Goal: Find specific page/section: Find specific page/section

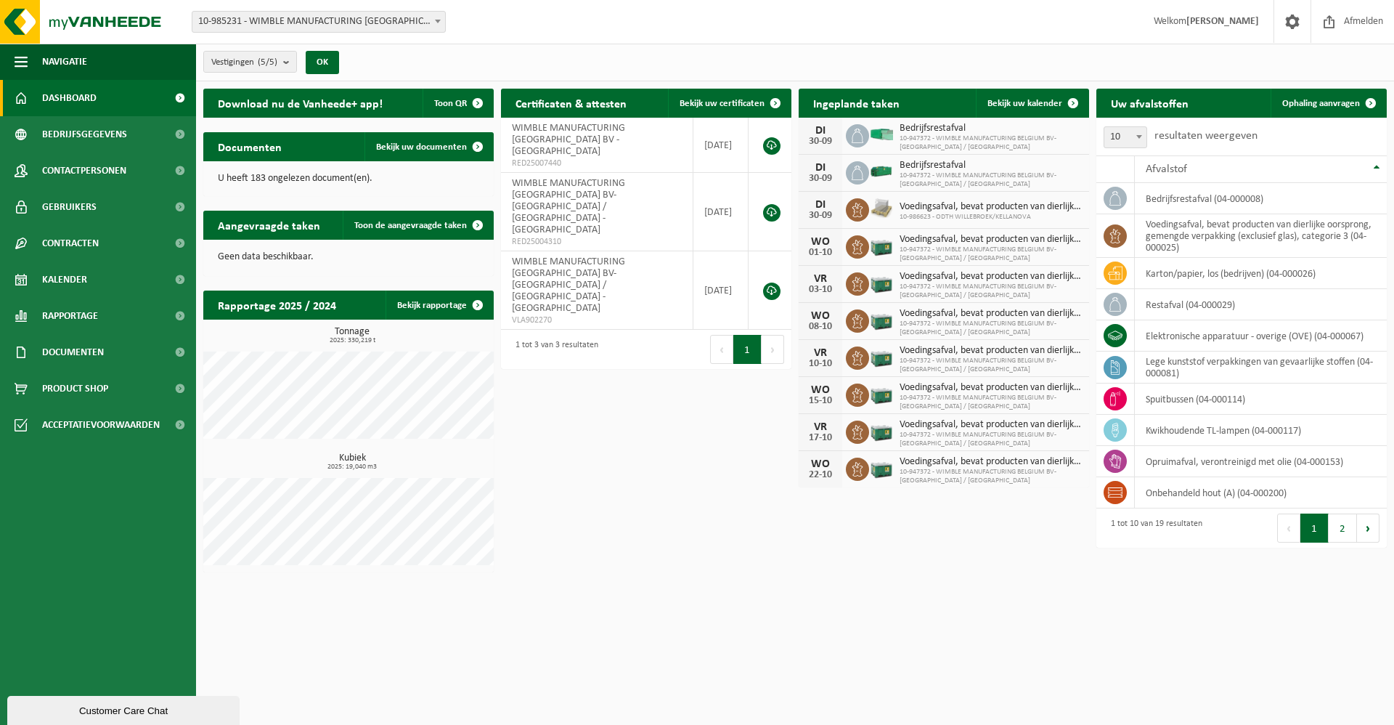
click at [640, 439] on div "Download nu de Vanheede+ app! Toon QR Certificaten & attesten Bekijk uw certifi…" at bounding box center [795, 330] width 1191 height 498
click at [754, 497] on div "Download nu de Vanheede+ app! Toon QR Certificaten & attesten Bekijk uw certifi…" at bounding box center [795, 330] width 1191 height 498
click at [86, 284] on span "Kalender" at bounding box center [64, 279] width 45 height 36
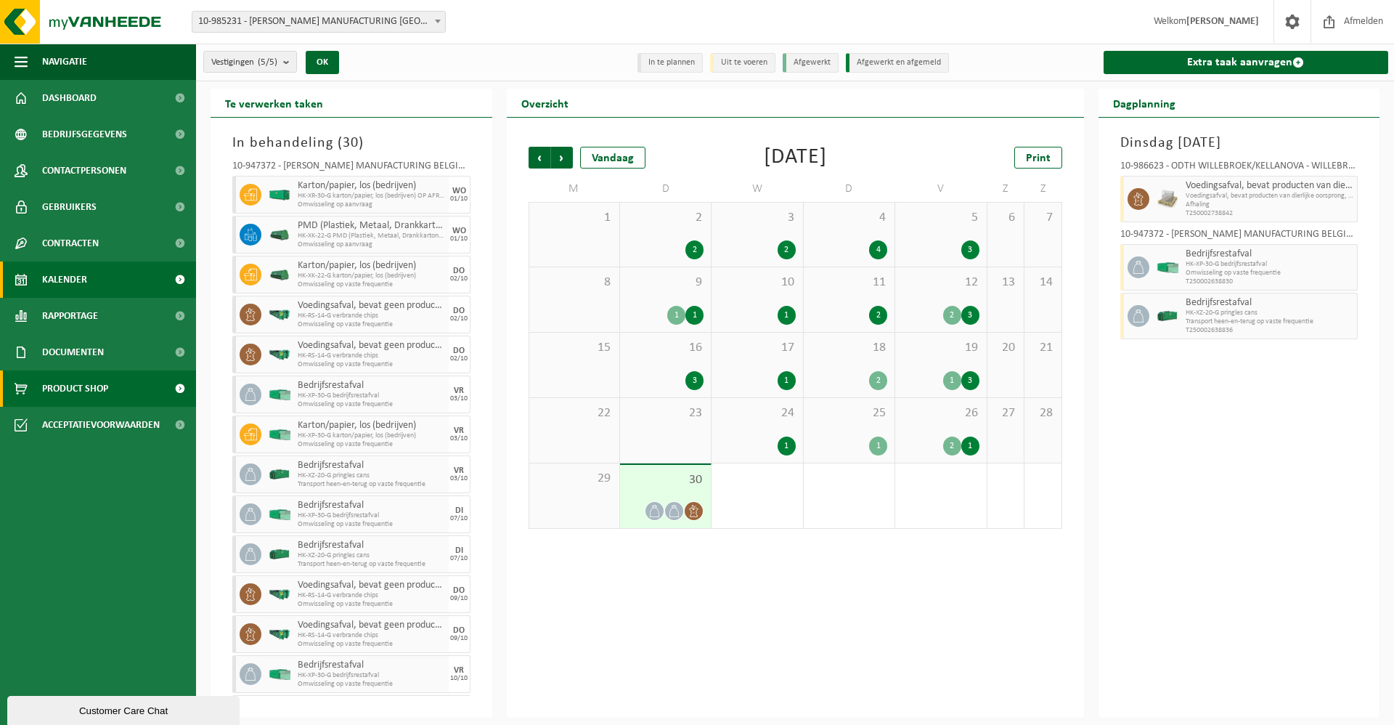
click at [57, 388] on span "Product Shop" at bounding box center [75, 388] width 66 height 36
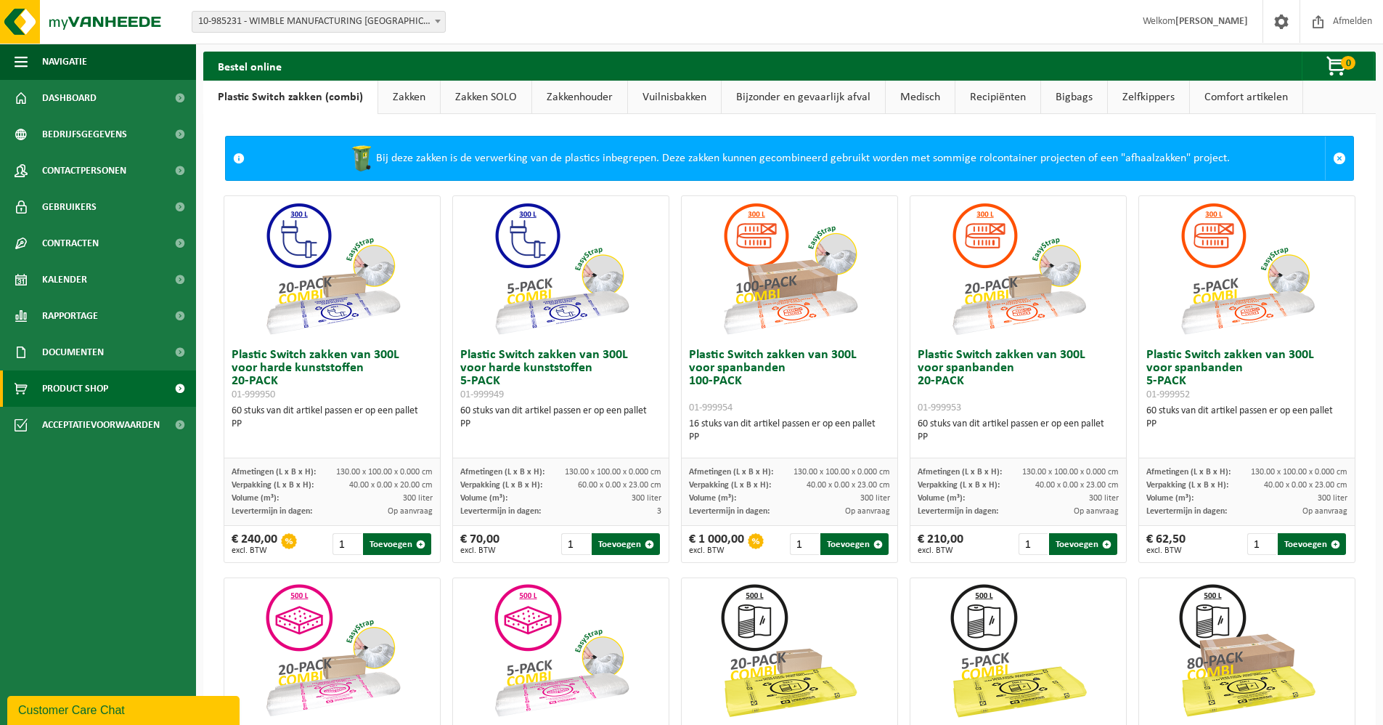
click at [800, 95] on link "Bijzonder en gevaarlijk afval" at bounding box center [803, 97] width 163 height 33
